Goal: Information Seeking & Learning: Learn about a topic

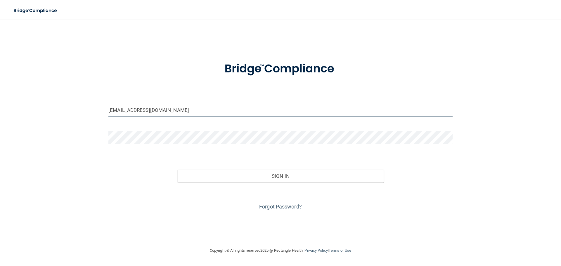
click at [187, 112] on input "[EMAIL_ADDRESS][DOMAIN_NAME]" at bounding box center [280, 109] width 344 height 13
type input "[EMAIL_ADDRESS][DOMAIN_NAME]"
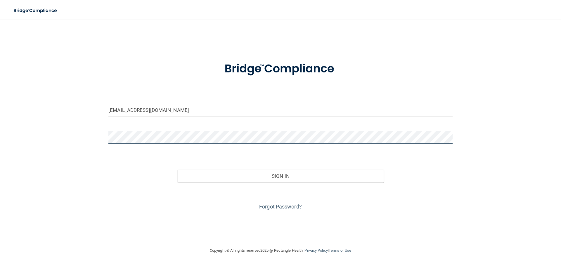
click at [177, 170] on button "Sign In" at bounding box center [280, 176] width 207 height 13
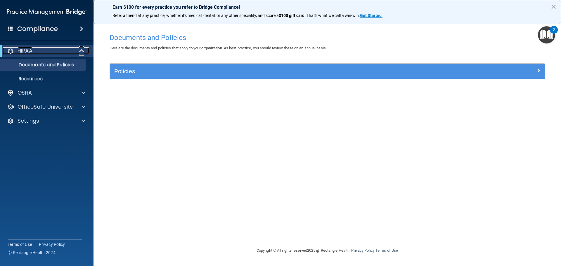
click at [60, 50] on div "HIPAA" at bounding box center [39, 50] width 72 height 7
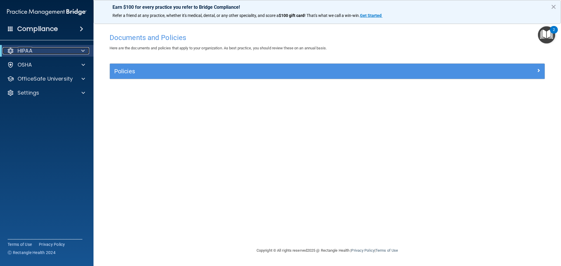
click at [81, 49] on span at bounding box center [83, 50] width 4 height 7
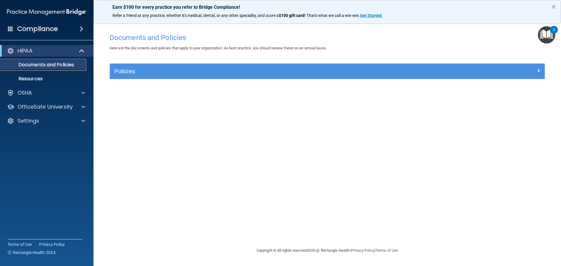
click at [50, 65] on p "Documents and Policies" at bounding box center [44, 65] width 80 height 6
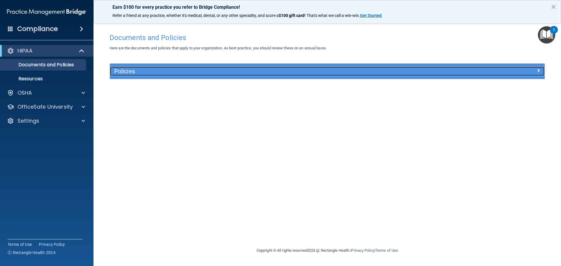
click at [528, 68] on div at bounding box center [490, 70] width 109 height 7
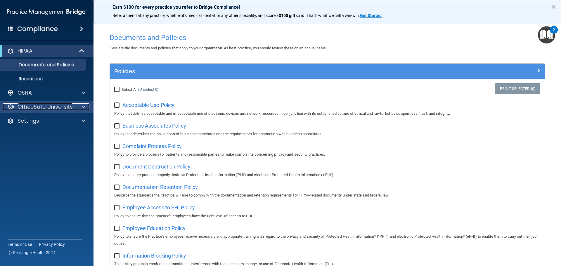
click at [79, 107] on div at bounding box center [82, 106] width 15 height 7
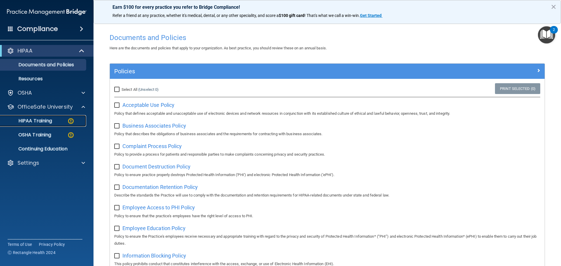
click at [56, 124] on div "HIPAA Training" at bounding box center [44, 121] width 80 height 6
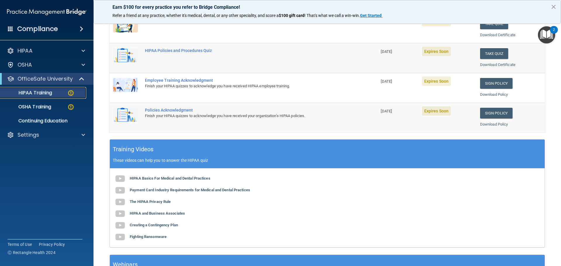
scroll to position [153, 0]
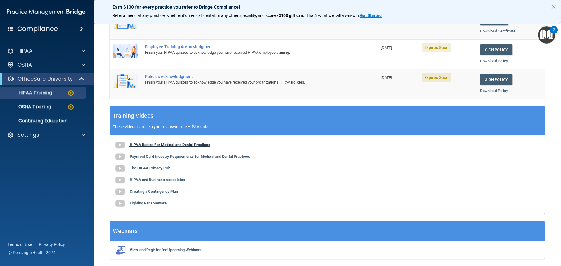
click at [166, 145] on b "HIPAA Basics For Medical and Dental Practices" at bounding box center [170, 145] width 81 height 4
